Goal: Information Seeking & Learning: Learn about a topic

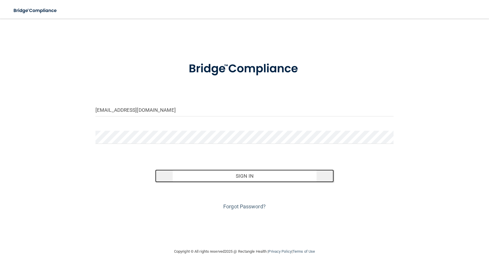
click at [242, 175] on button "Sign In" at bounding box center [244, 175] width 179 height 13
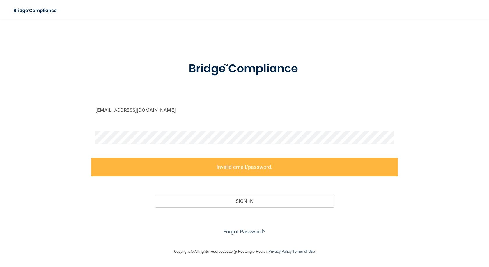
click at [135, 95] on form "jadengo72@gmail.com Invalid email/password. You don't have permission to access…" at bounding box center [245, 145] width 298 height 182
click at [147, 107] on input "jadengo72@gmail.com" at bounding box center [245, 109] width 298 height 13
drag, startPoint x: 156, startPoint y: 112, endPoint x: 32, endPoint y: 112, distance: 124.1
click at [32, 112] on div "jadengo72@gmail.com Invalid email/password. You don't have permission to access…" at bounding box center [245, 132] width 466 height 217
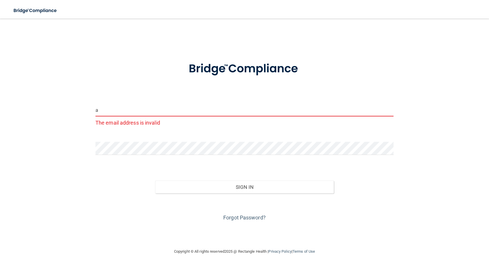
type input "[EMAIL_ADDRESS][DOMAIN_NAME]"
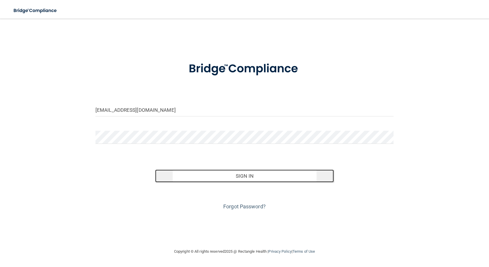
click at [240, 174] on button "Sign In" at bounding box center [244, 175] width 179 height 13
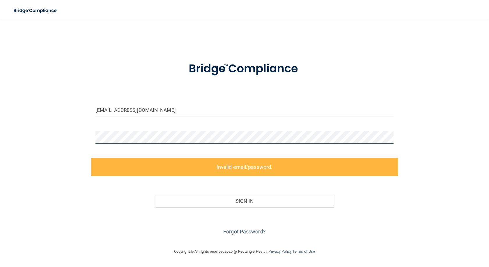
click at [78, 144] on div "andrecardoso885@gmail.com Invalid email/password. You don't have permission to …" at bounding box center [245, 132] width 466 height 217
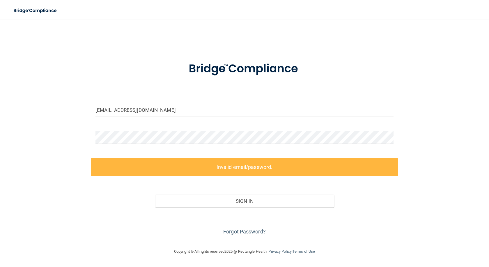
click at [75, 142] on div "andrecardoso885@gmail.com Invalid email/password. You don't have permission to …" at bounding box center [245, 132] width 466 height 217
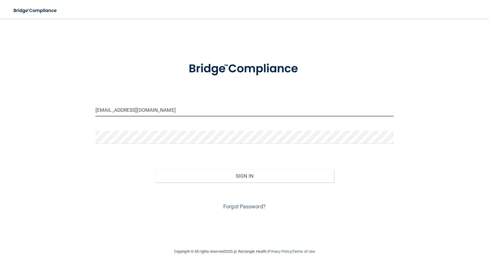
click at [155, 110] on input "[EMAIL_ADDRESS][DOMAIN_NAME]" at bounding box center [245, 109] width 298 height 13
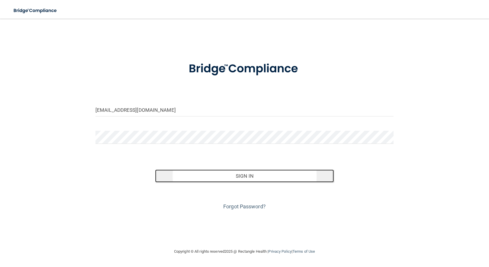
click at [277, 177] on button "Sign In" at bounding box center [244, 175] width 179 height 13
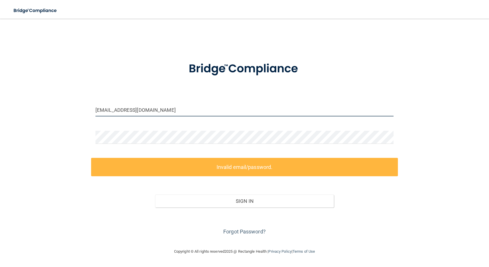
drag, startPoint x: 167, startPoint y: 109, endPoint x: 0, endPoint y: 107, distance: 167.2
click at [0, 107] on main "jadengo72@gmail.com Invalid email/password. You don't have permission to access…" at bounding box center [244, 143] width 489 height 248
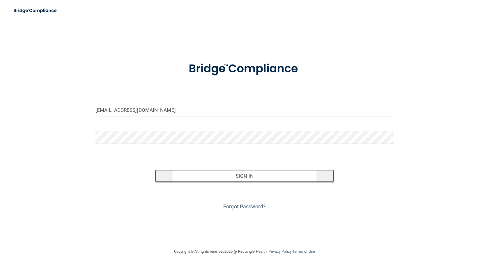
click at [240, 173] on button "Sign In" at bounding box center [244, 175] width 179 height 13
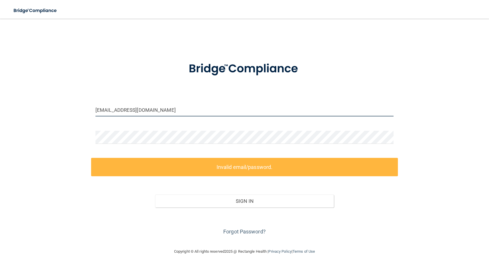
drag, startPoint x: 200, startPoint y: 106, endPoint x: 0, endPoint y: 115, distance: 199.8
click at [0, 115] on main "info@cedarbrookpediatricdentistry.com Invalid email/password. You don't have pe…" at bounding box center [244, 143] width 489 height 248
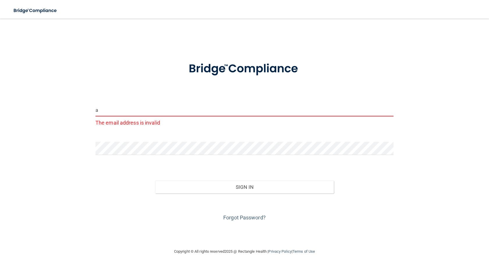
type input "[EMAIL_ADDRESS][DOMAIN_NAME]"
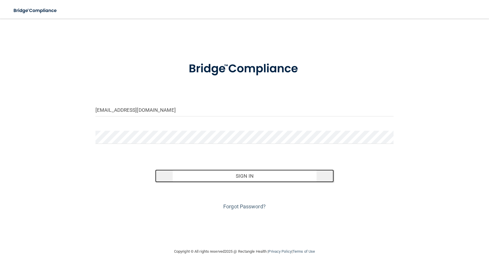
click at [257, 177] on button "Sign In" at bounding box center [244, 175] width 179 height 13
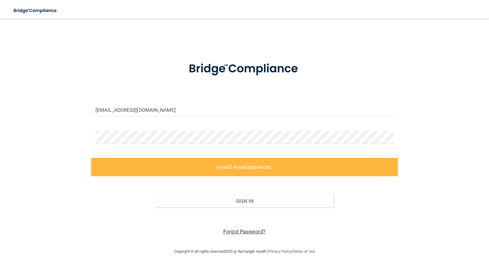
click at [234, 232] on link "Forgot Password?" at bounding box center [244, 231] width 43 height 6
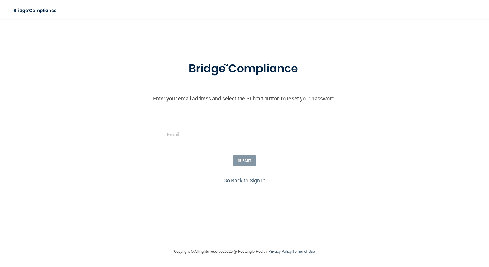
click at [194, 129] on input "email" at bounding box center [244, 134] width 155 height 13
type input "[EMAIL_ADDRESS][DOMAIN_NAME]"
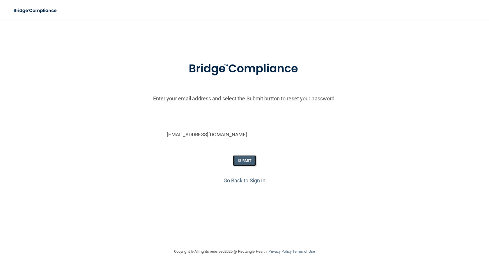
click at [246, 163] on button "SUBMIT" at bounding box center [245, 160] width 24 height 11
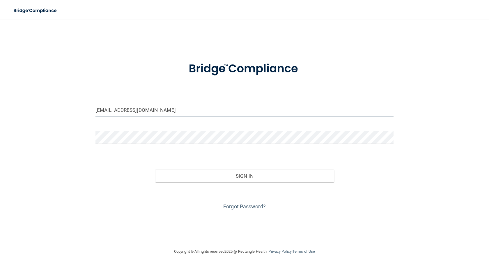
click at [161, 106] on input "jadengo72@gmail.com" at bounding box center [245, 109] width 298 height 13
drag, startPoint x: 160, startPoint y: 109, endPoint x: 7, endPoint y: 115, distance: 153.1
click at [10, 115] on main "jadengo72@gmail.com Invalid email/password. You don't have permission to access…" at bounding box center [244, 143] width 489 height 248
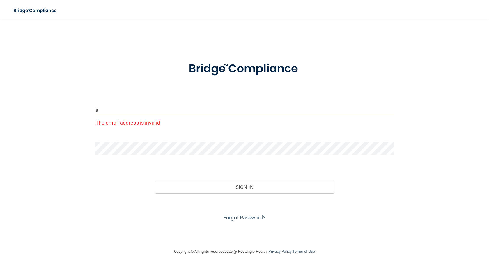
type input "[EMAIL_ADDRESS][DOMAIN_NAME]"
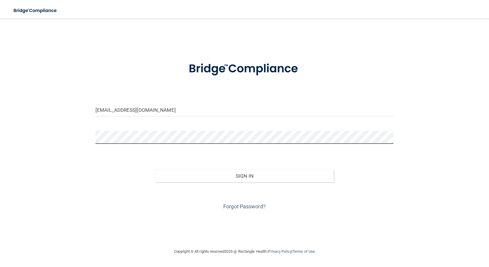
click at [0, 146] on main "andrecardoso885@gmail.com Invalid email/password. You don't have permission to …" at bounding box center [244, 143] width 489 height 248
click at [155, 169] on button "Sign In" at bounding box center [244, 175] width 179 height 13
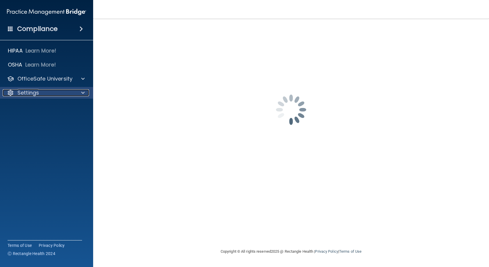
click at [84, 92] on span at bounding box center [82, 92] width 3 height 7
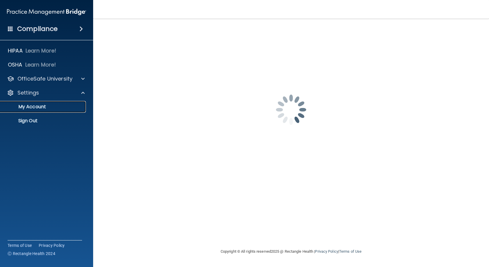
click at [45, 104] on p "My Account" at bounding box center [44, 107] width 80 height 6
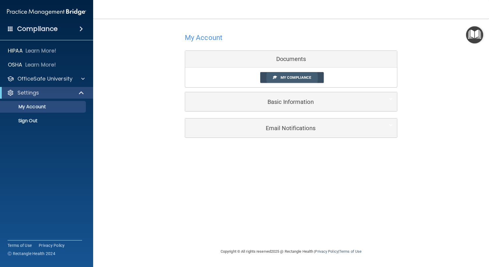
click at [285, 76] on span "My Compliance" at bounding box center [296, 77] width 31 height 4
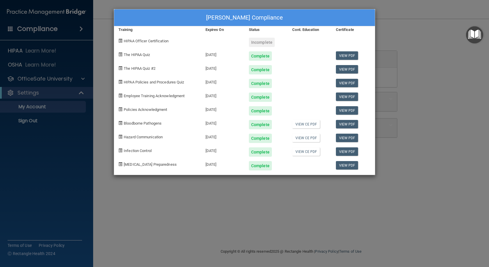
click at [439, 56] on div "Andre Cardoso's Compliance Training Expires On Status Cont. Education Certifica…" at bounding box center [244, 133] width 489 height 267
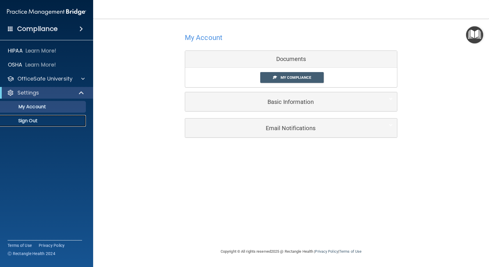
click at [41, 119] on p "Sign Out" at bounding box center [44, 121] width 80 height 6
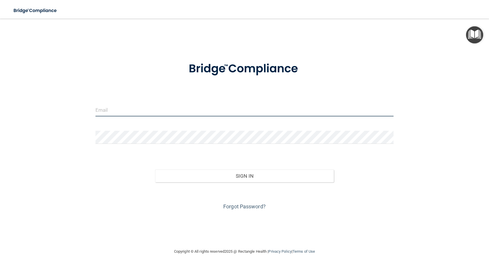
type input "jadengo72@gmail.com"
click at [166, 105] on input "jadengo72@gmail.com" at bounding box center [245, 109] width 298 height 13
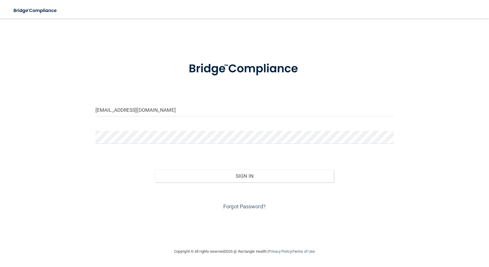
click at [165, 59] on div at bounding box center [244, 69] width 307 height 30
click at [174, 107] on input "jadengo72@gmail.com" at bounding box center [245, 109] width 298 height 13
drag, startPoint x: 155, startPoint y: 110, endPoint x: 0, endPoint y: 105, distance: 155.0
click at [0, 105] on main "jadengo72@gmail.com Invalid email/password. You don't have permission to access…" at bounding box center [244, 143] width 489 height 248
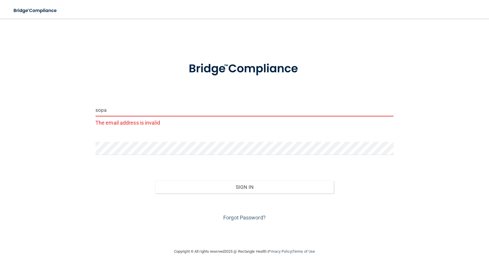
type input "sopangeth@gmail.com"
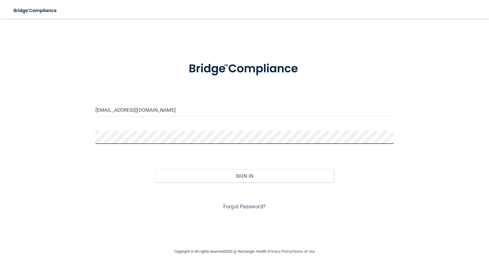
click at [0, 61] on main "sopangeth@gmail.com Invalid email/password. You don't have permission to access…" at bounding box center [244, 143] width 489 height 248
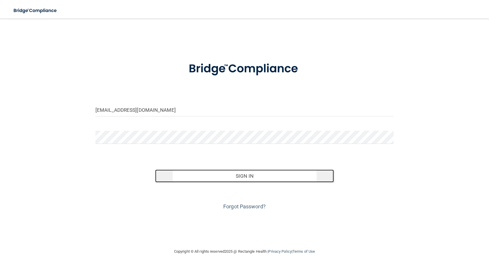
click at [237, 177] on button "Sign In" at bounding box center [244, 175] width 179 height 13
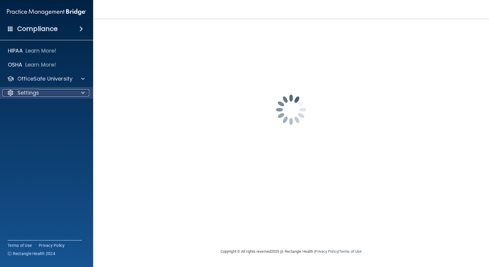
click at [20, 90] on p "Settings" at bounding box center [28, 92] width 22 height 7
click at [30, 109] on p "My Account" at bounding box center [44, 107] width 80 height 6
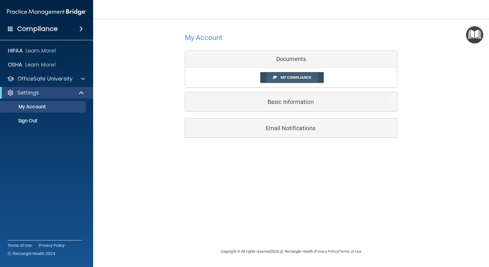
click at [285, 75] on link "My Compliance" at bounding box center [292, 77] width 64 height 11
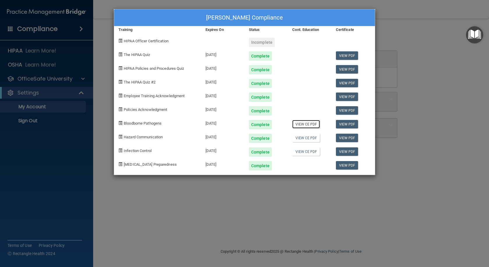
click at [303, 125] on link "View CE PDF" at bounding box center [306, 124] width 28 height 8
click at [308, 138] on link "View CE PDF" at bounding box center [306, 137] width 28 height 8
click at [299, 148] on link "View CE PDF" at bounding box center [306, 151] width 28 height 8
click at [256, 42] on div "Incomplete" at bounding box center [262, 42] width 26 height 9
click at [121, 40] on span at bounding box center [121, 41] width 4 height 4
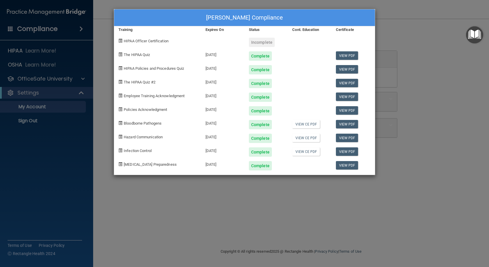
click at [259, 43] on div "Incomplete" at bounding box center [262, 42] width 26 height 9
click at [131, 41] on span "HIPAA Officer Certification" at bounding box center [146, 41] width 45 height 4
click at [139, 42] on span "HIPAA Officer Certification" at bounding box center [146, 41] width 45 height 4
click at [123, 42] on div "HIPAA Officer Certification" at bounding box center [157, 40] width 87 height 14
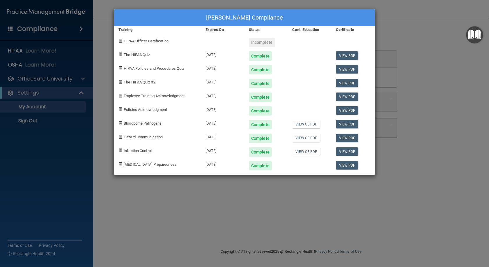
click at [117, 41] on div "HIPAA Officer Certification" at bounding box center [157, 40] width 87 height 14
click at [105, 13] on div "Sophanna Ngeth's Compliance Training Expires On Status Cont. Education Certific…" at bounding box center [244, 133] width 489 height 267
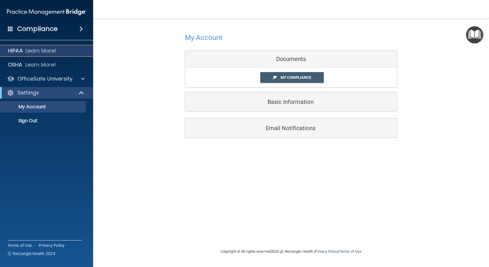
click at [17, 49] on p "HIPAA" at bounding box center [15, 50] width 15 height 7
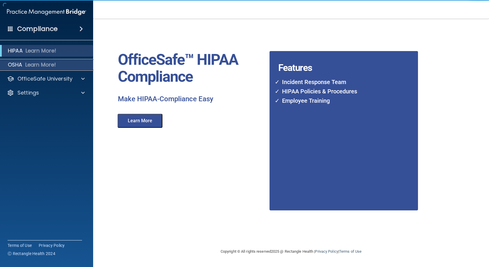
click at [13, 63] on p "OSHA" at bounding box center [15, 64] width 15 height 7
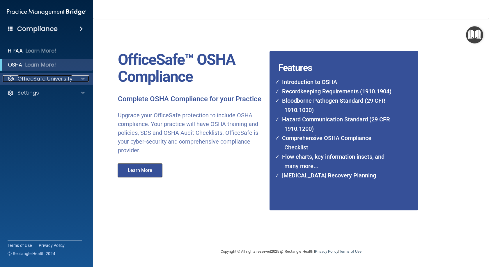
click at [40, 81] on p "OfficeSafe University" at bounding box center [44, 78] width 55 height 7
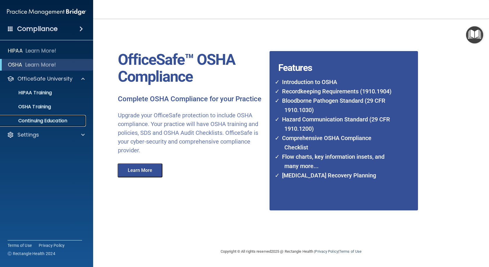
click at [41, 121] on p "Continuing Education" at bounding box center [44, 121] width 80 height 6
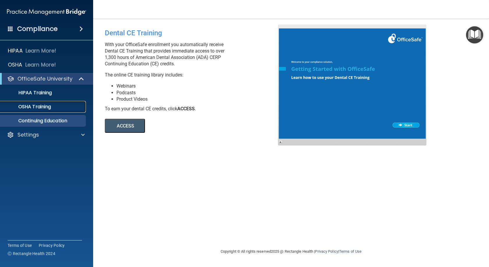
click at [36, 107] on p "OSHA Training" at bounding box center [27, 107] width 47 height 6
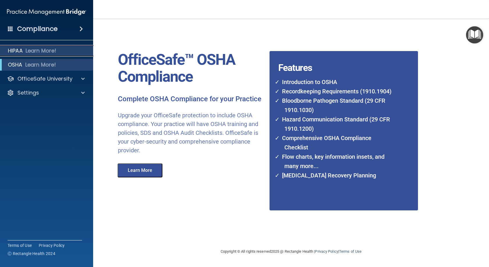
click at [25, 49] on div "HIPAA Learn More!" at bounding box center [47, 51] width 102 height 12
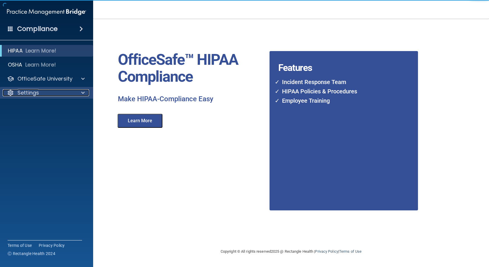
click at [24, 93] on p "Settings" at bounding box center [28, 92] width 22 height 7
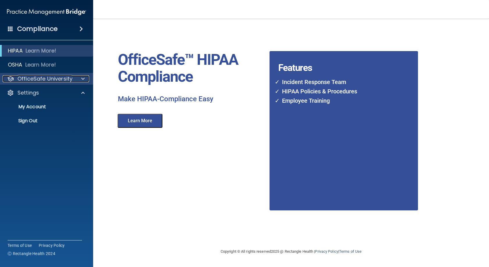
click at [50, 76] on p "OfficeSafe University" at bounding box center [44, 78] width 55 height 7
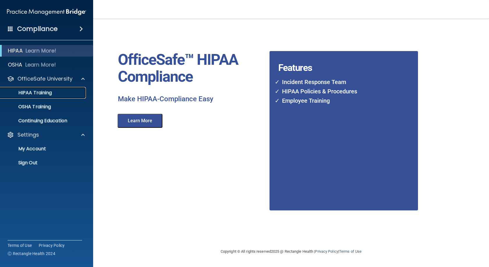
click at [34, 93] on p "HIPAA Training" at bounding box center [28, 93] width 48 height 6
click at [30, 92] on p "HIPAA Training" at bounding box center [28, 93] width 48 height 6
click at [27, 106] on p "OSHA Training" at bounding box center [27, 107] width 47 height 6
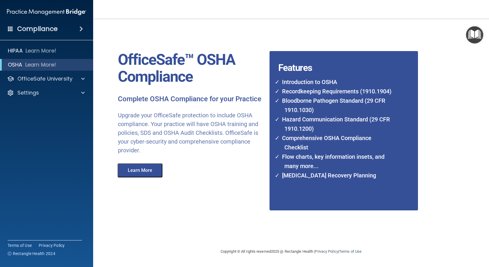
click at [82, 31] on span at bounding box center [81, 28] width 3 height 7
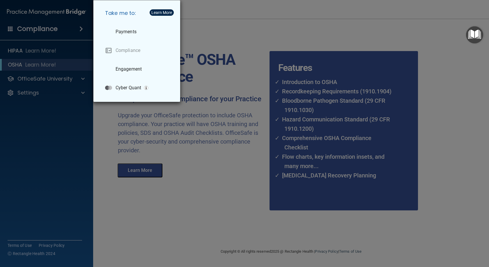
click at [46, 79] on div "Take me to: Payments Compliance Engagement Cyber Quant" at bounding box center [244, 133] width 489 height 267
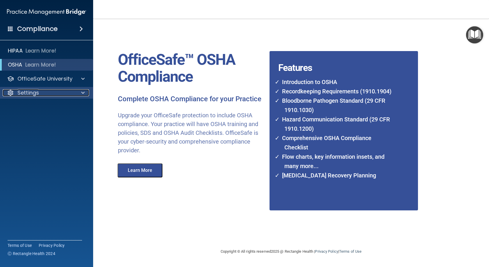
click at [31, 94] on p "Settings" at bounding box center [28, 92] width 22 height 7
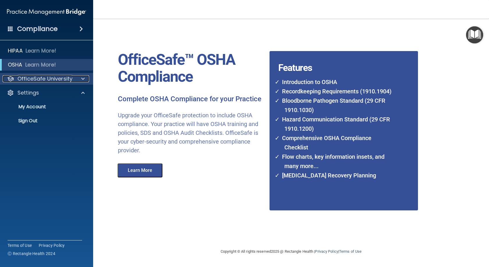
click at [83, 78] on span at bounding box center [82, 78] width 3 height 7
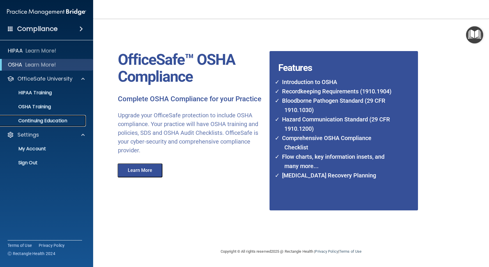
click at [53, 121] on p "Continuing Education" at bounding box center [44, 121] width 80 height 6
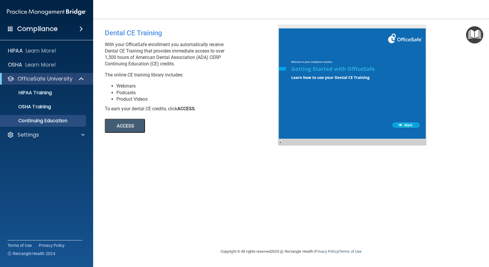
click at [29, 129] on div "Settings" at bounding box center [47, 135] width 94 height 12
click at [20, 136] on p "Settings" at bounding box center [28, 134] width 22 height 7
click at [30, 149] on p "My Account" at bounding box center [44, 149] width 80 height 6
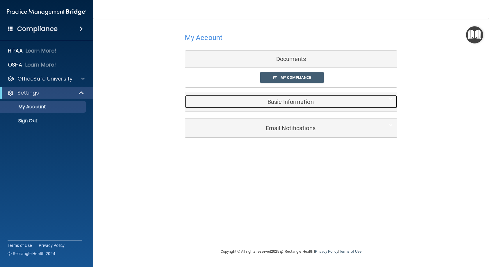
click at [288, 102] on h5 "Basic Information" at bounding box center [283, 101] width 186 height 6
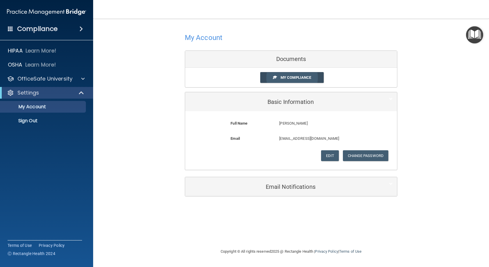
click at [288, 76] on span "My Compliance" at bounding box center [296, 77] width 31 height 4
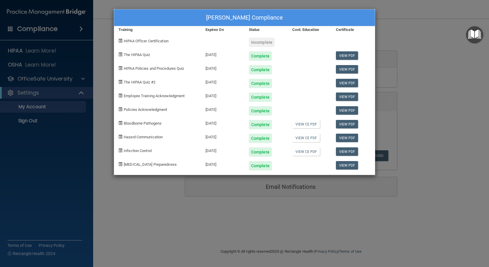
click at [427, 42] on div "Sophanna Ngeth's Compliance Training Expires On Status Cont. Education Certific…" at bounding box center [244, 133] width 489 height 267
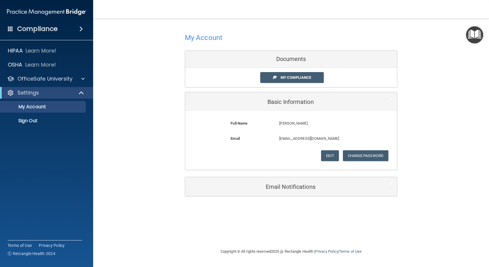
click at [351, 108] on div "Basic Information" at bounding box center [291, 101] width 212 height 19
click at [23, 122] on p "Sign Out" at bounding box center [44, 121] width 80 height 6
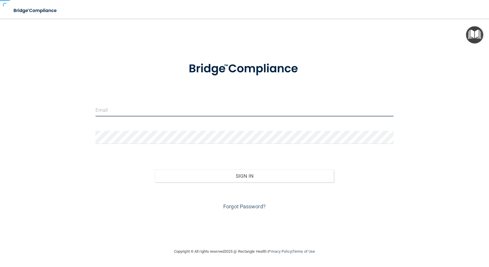
type input "jadengo72@gmail.com"
